Goal: Transaction & Acquisition: Purchase product/service

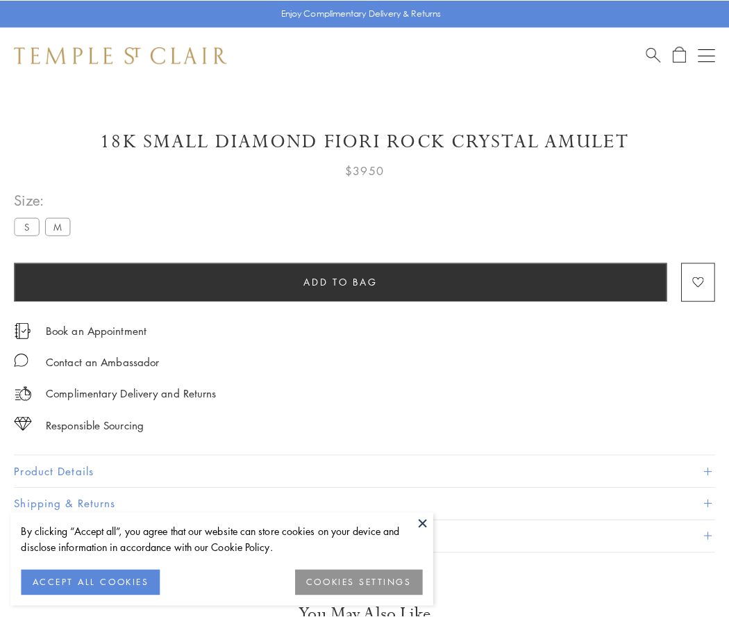
scroll to position [82, 0]
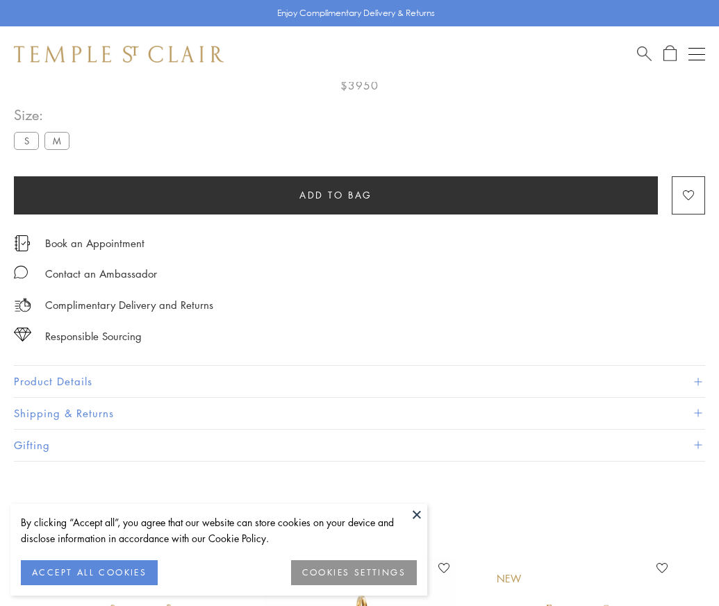
click at [335, 194] on span "Add to bag" at bounding box center [335, 195] width 73 height 15
